Goal: Contribute content: Add original content to the website for others to see

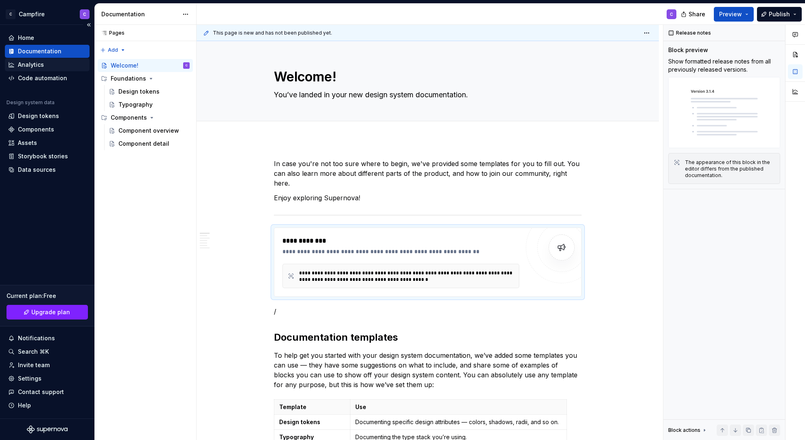
click at [39, 67] on div "Analytics" at bounding box center [31, 65] width 26 height 8
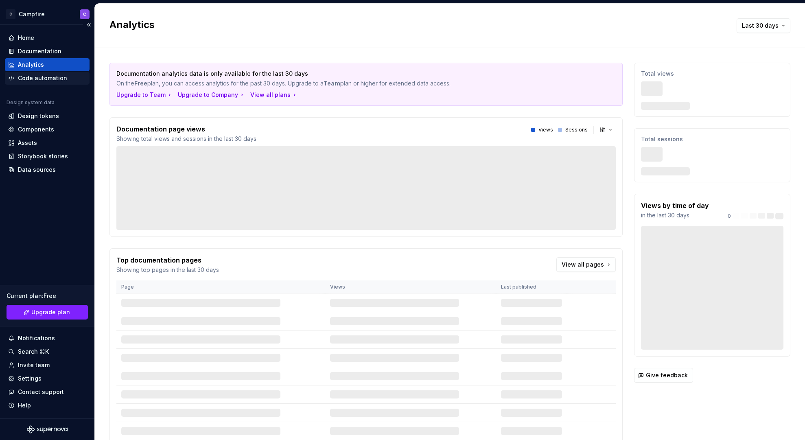
click at [40, 77] on div "Code automation" at bounding box center [42, 78] width 49 height 8
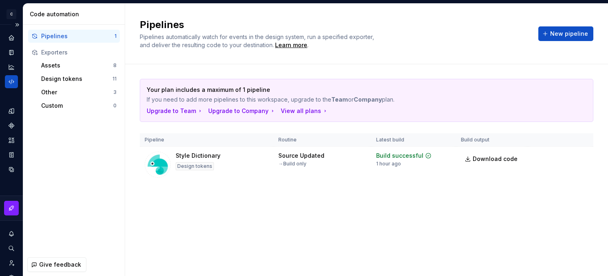
click at [75, 55] on div "Exporters" at bounding box center [78, 52] width 75 height 8
click at [76, 59] on div "Exporters" at bounding box center [74, 52] width 92 height 13
click at [76, 63] on div "Assets" at bounding box center [77, 65] width 72 height 8
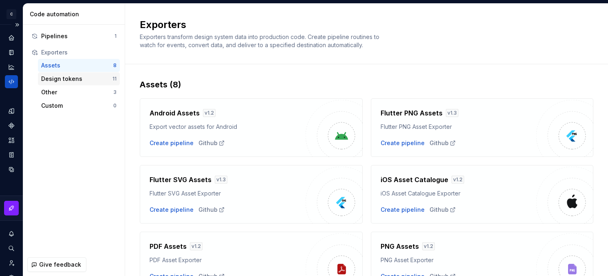
click at [77, 82] on div "Design tokens" at bounding box center [76, 79] width 71 height 8
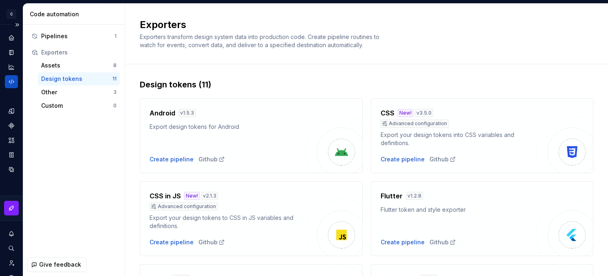
scroll to position [303, 0]
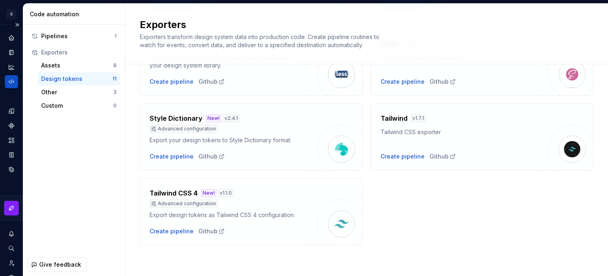
click at [257, 215] on div "Export design tokens as Tailwind CSS 4 configuration." at bounding box center [227, 215] width 156 height 8
click at [345, 220] on img at bounding box center [341, 224] width 16 height 16
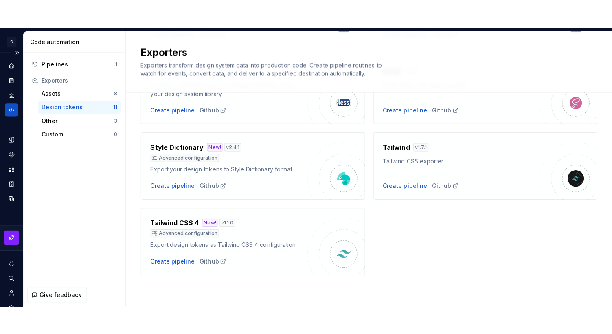
scroll to position [0, 0]
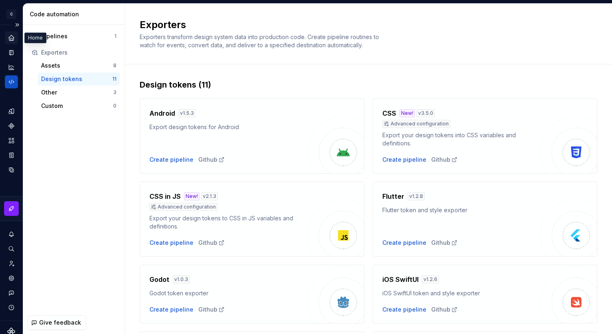
click at [13, 39] on icon "Home" at bounding box center [11, 37] width 5 height 5
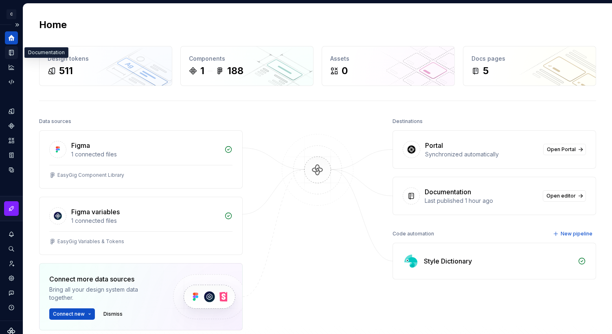
click at [10, 57] on div "Documentation" at bounding box center [11, 52] width 13 height 13
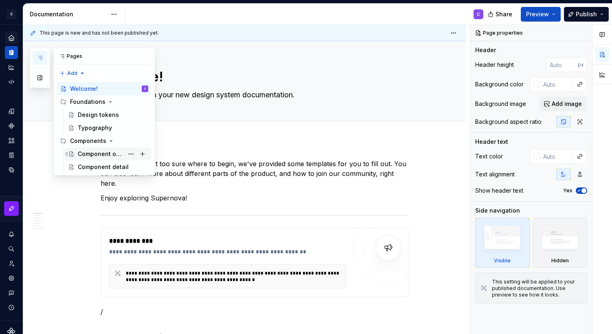
click at [111, 155] on div "Component overview" at bounding box center [101, 154] width 46 height 8
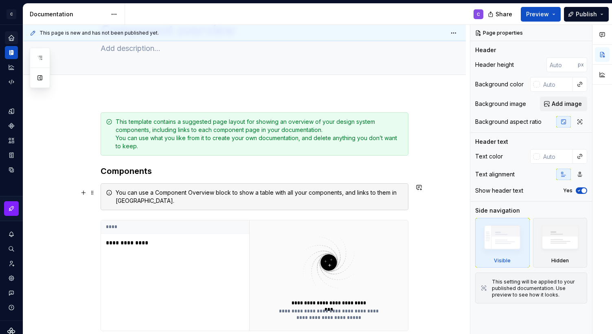
scroll to position [41, 0]
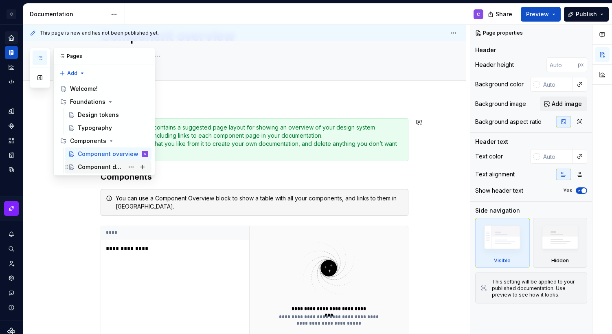
click at [112, 165] on div "Component detail" at bounding box center [101, 167] width 46 height 8
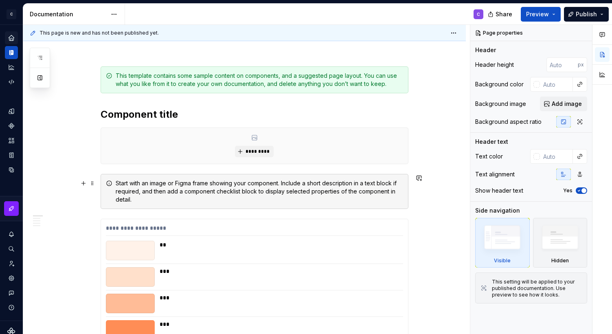
scroll to position [148, 0]
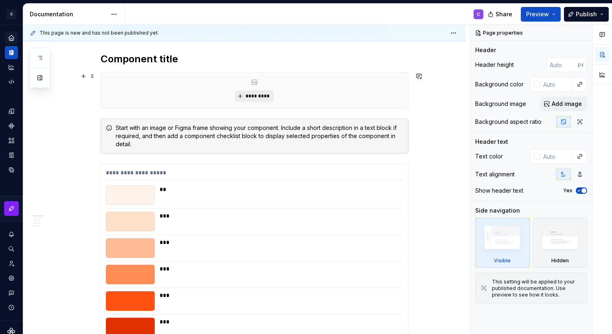
click at [261, 93] on span "*********" at bounding box center [257, 96] width 25 height 7
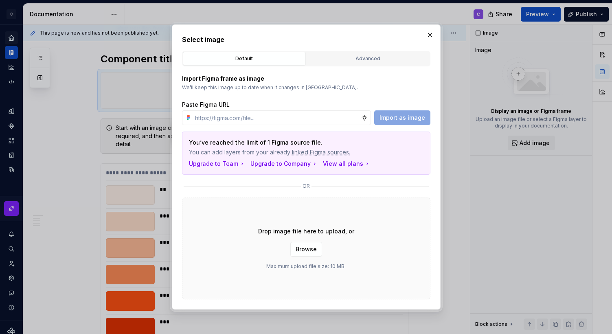
click at [326, 217] on div "Drop image file here to upload, or Browse Maximum upload file size: 10 MB." at bounding box center [306, 248] width 248 height 102
drag, startPoint x: 371, startPoint y: 247, endPoint x: 388, endPoint y: 247, distance: 17.1
click at [371, 247] on div "Drop image file here to upload, or Browse Maximum upload file size: 10 MB." at bounding box center [306, 248] width 248 height 102
click at [408, 255] on div "Drop image file here to upload, or Browse Maximum upload file size: 10 MB." at bounding box center [306, 248] width 248 height 102
drag, startPoint x: 385, startPoint y: 241, endPoint x: 385, endPoint y: 235, distance: 5.3
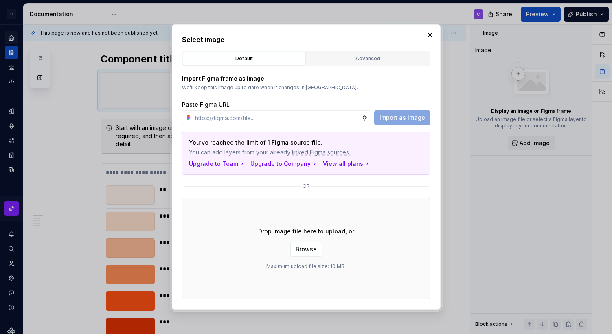
click at [385, 235] on div "Drop image file here to upload, or Browse Maximum upload file size: 10 MB." at bounding box center [306, 248] width 248 height 102
click at [382, 248] on div "Drop image file here to upload, or Browse Maximum upload file size: 10 MB." at bounding box center [306, 248] width 248 height 102
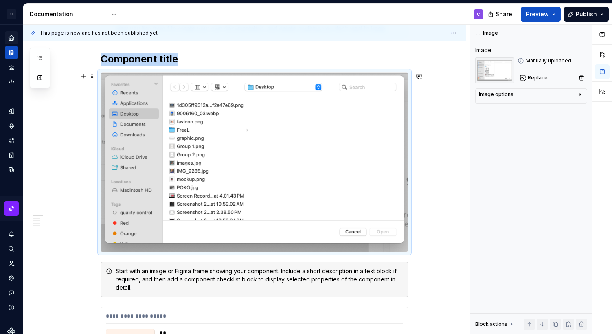
click at [357, 195] on img at bounding box center [254, 161] width 307 height 179
click at [581, 78] on button "button" at bounding box center [581, 77] width 11 height 11
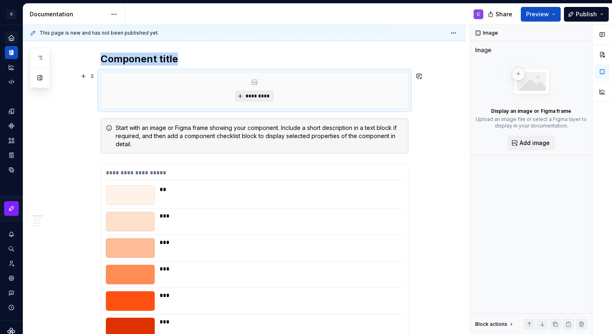
click at [253, 94] on span "*********" at bounding box center [257, 96] width 25 height 7
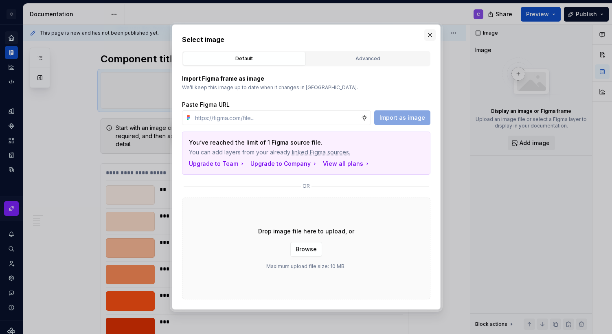
click at [432, 32] on button "button" at bounding box center [429, 34] width 11 height 11
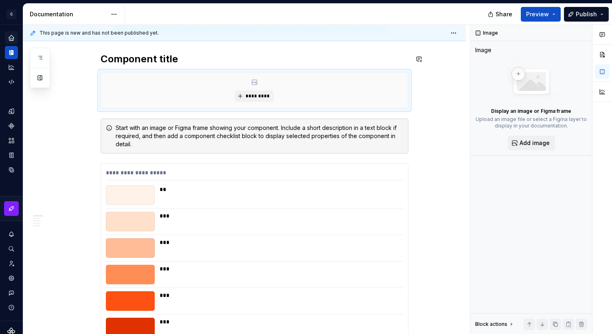
type textarea "*"
